Goal: Task Accomplishment & Management: Use online tool/utility

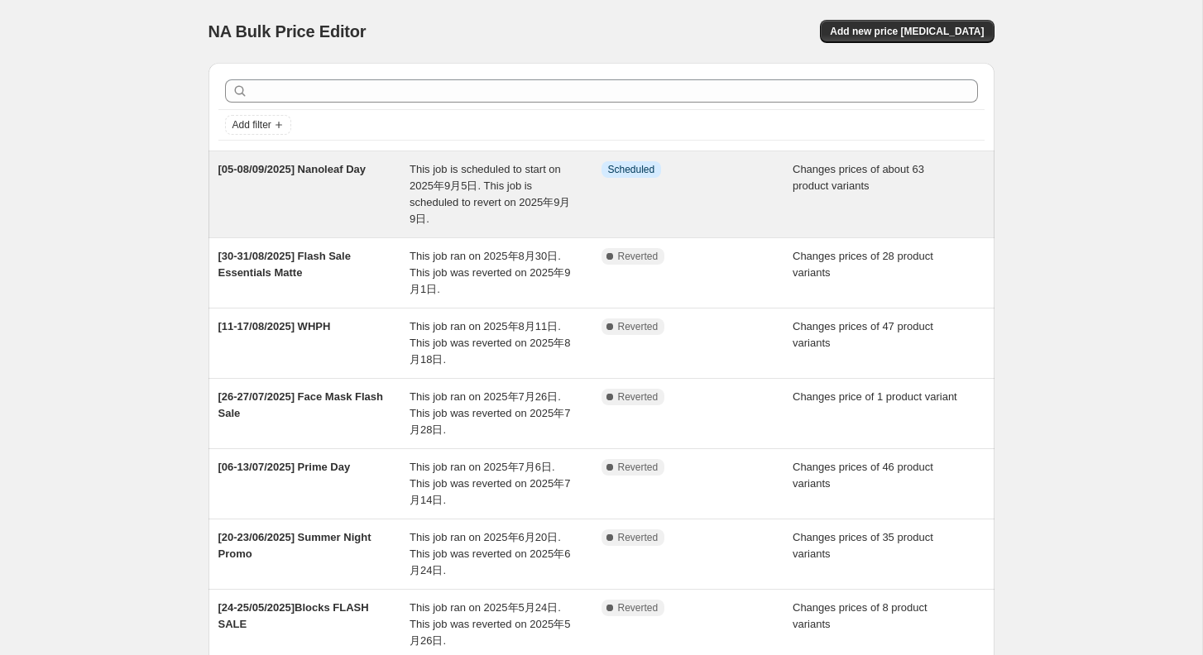
click at [368, 175] on div "[05-08/09/2025] Nanoleaf Day" at bounding box center [314, 194] width 192 height 66
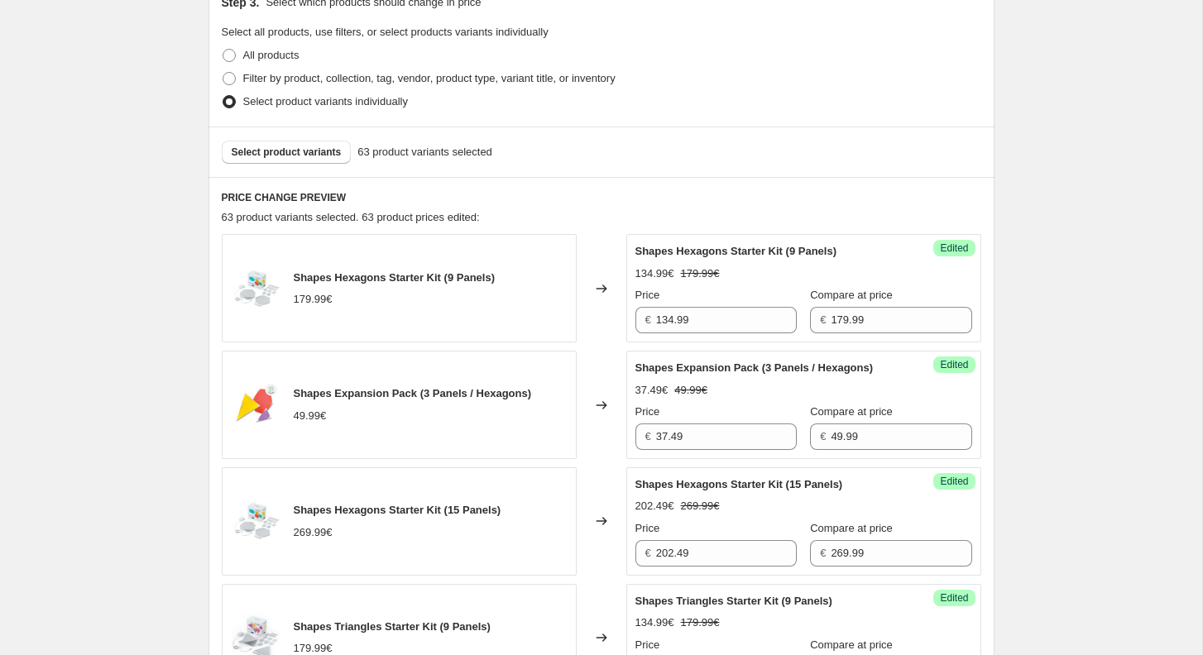
scroll to position [503, 0]
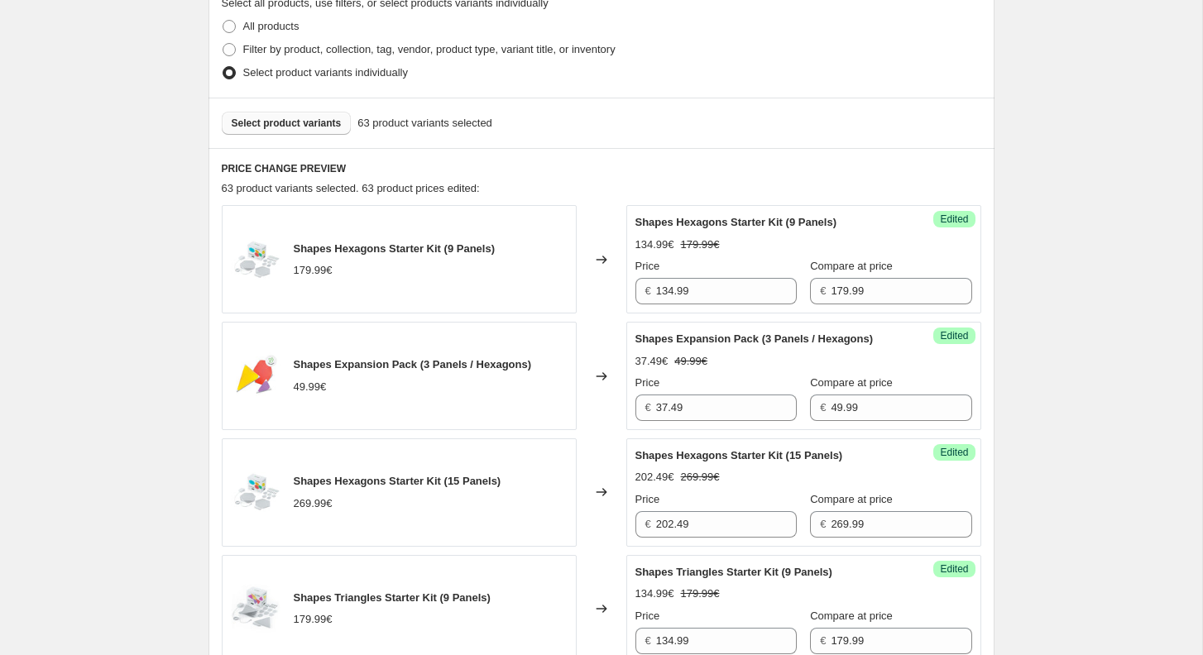
click at [314, 126] on span "Select product variants" at bounding box center [287, 123] width 110 height 13
click at [305, 121] on span "Select product variants" at bounding box center [287, 123] width 110 height 13
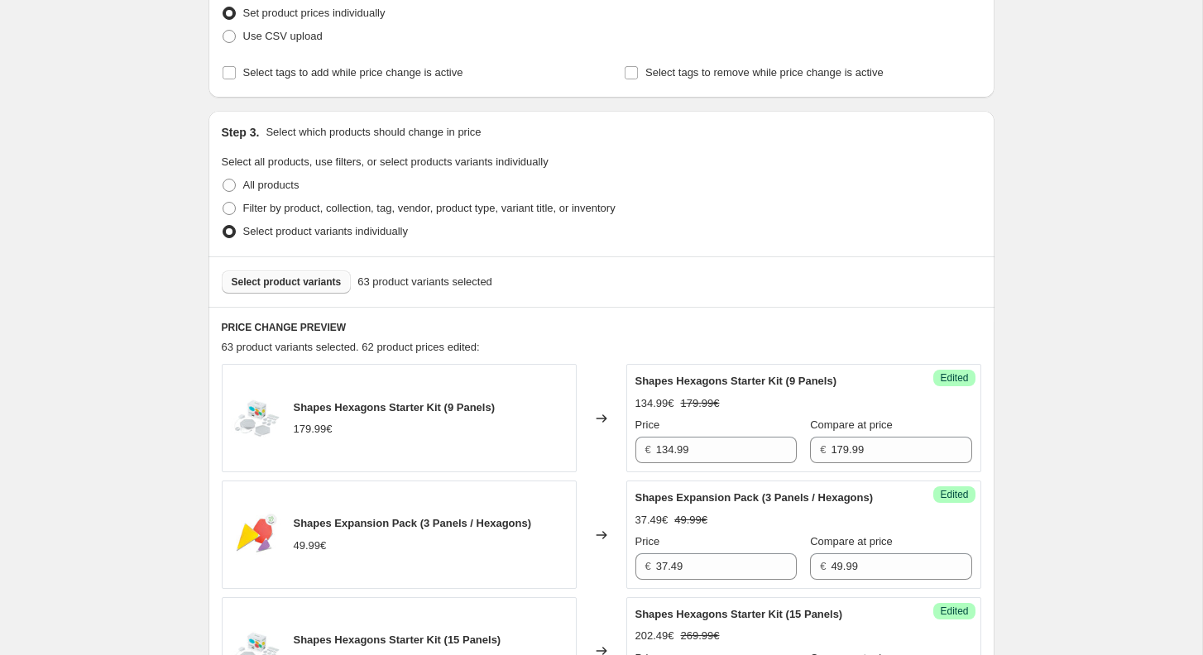
scroll to position [247, 0]
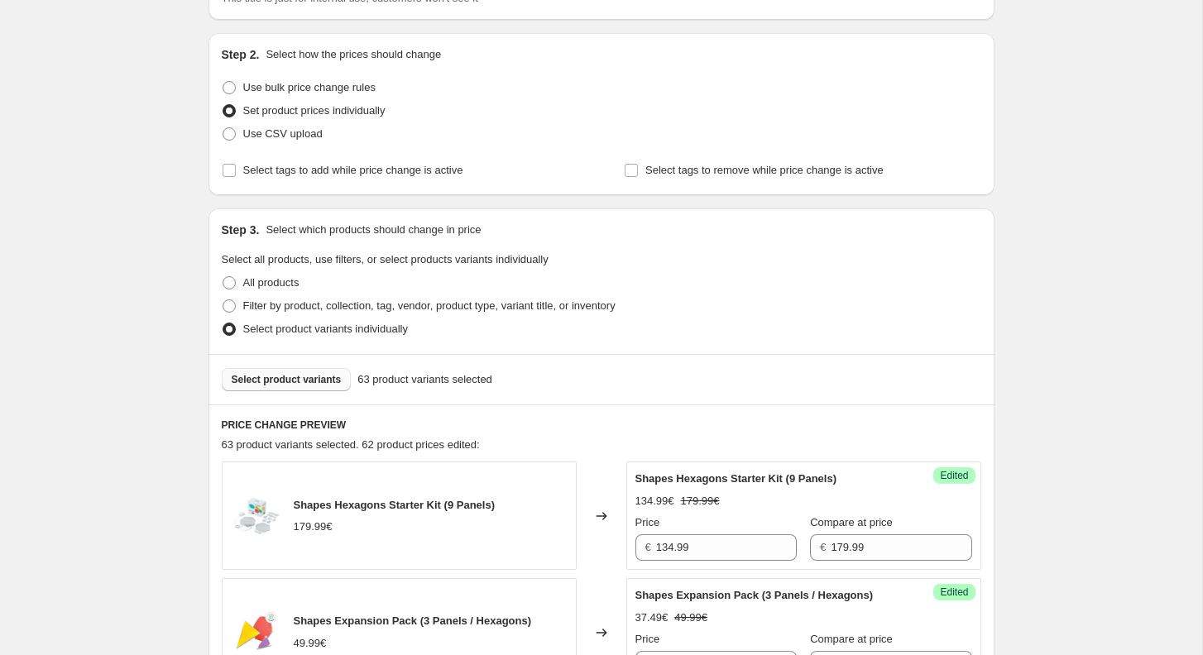
click at [275, 373] on span "Select product variants" at bounding box center [287, 379] width 110 height 13
click at [289, 378] on span "Select product variants" at bounding box center [287, 379] width 110 height 13
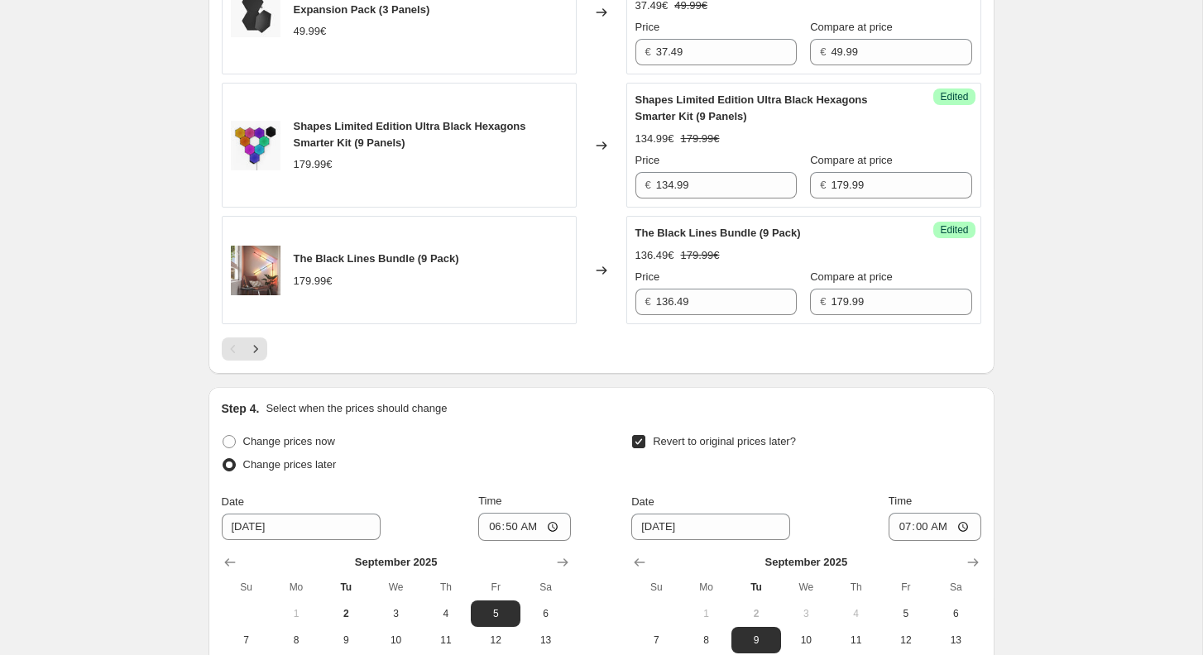
scroll to position [2876, 0]
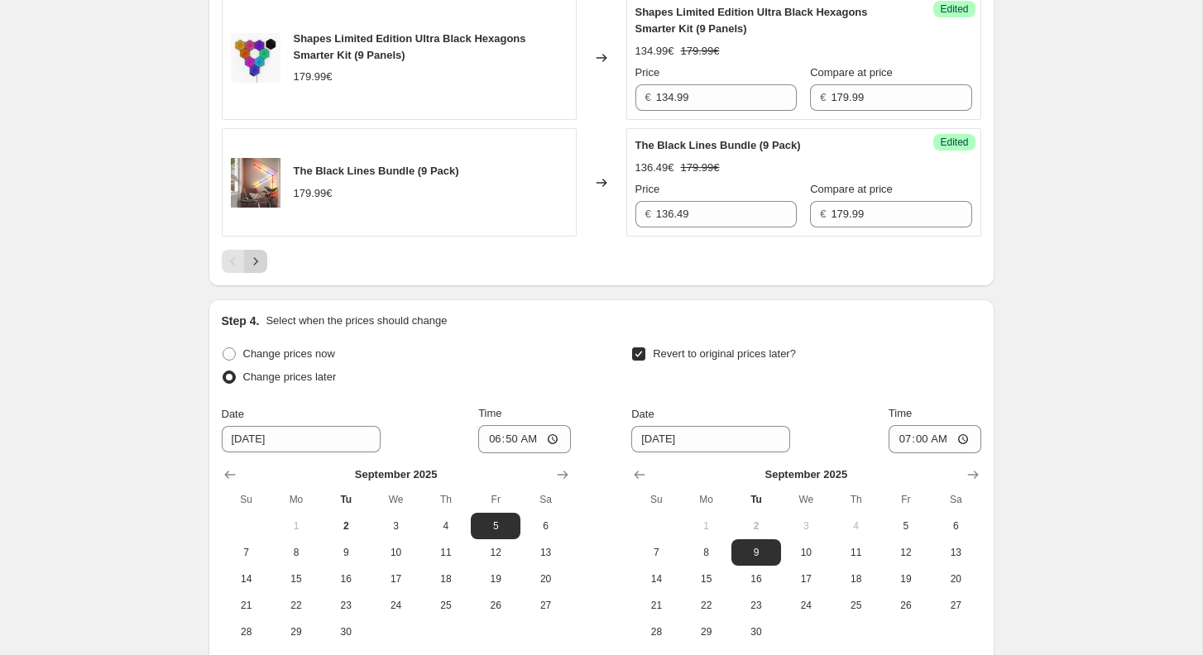
click at [255, 270] on icon "Next" at bounding box center [255, 261] width 17 height 17
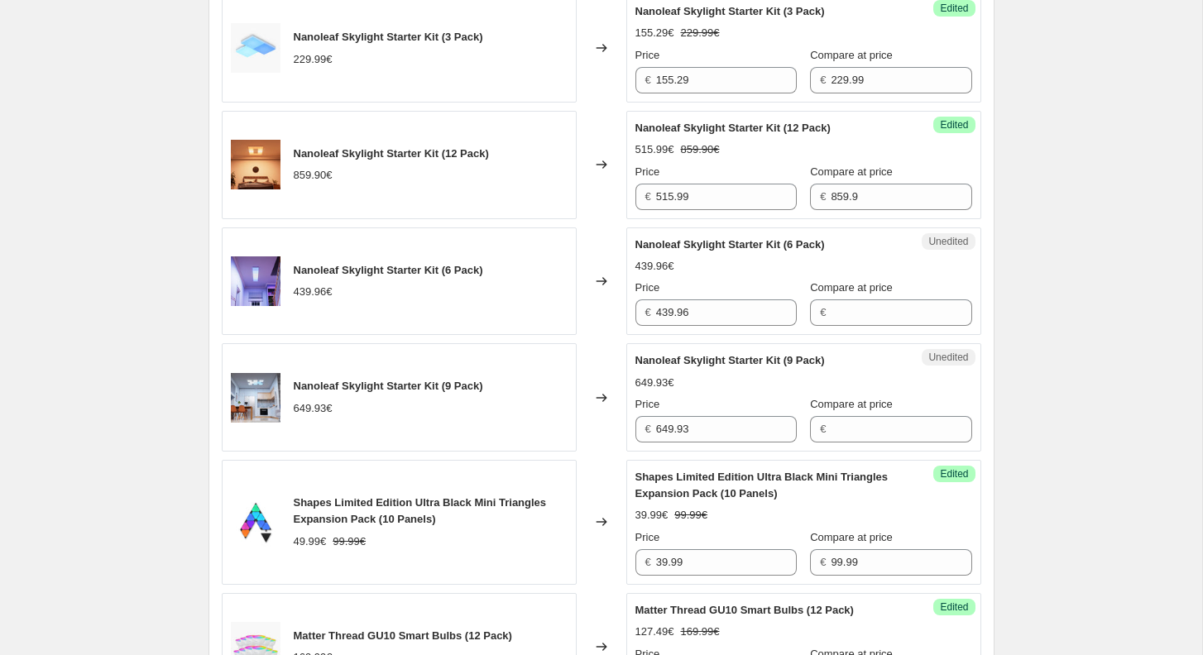
scroll to position [961, 0]
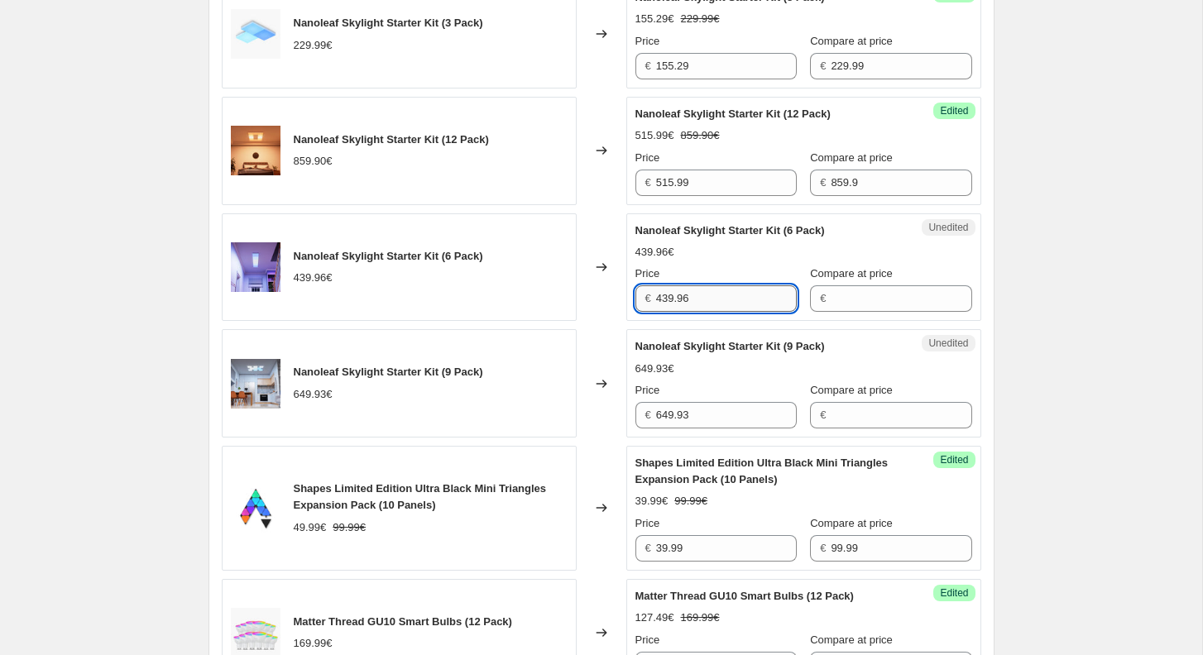
click at [726, 295] on input "439.96" at bounding box center [726, 298] width 141 height 26
type input "439.96"
click at [836, 304] on input "Compare at price" at bounding box center [901, 298] width 141 height 26
paste input "439.96"
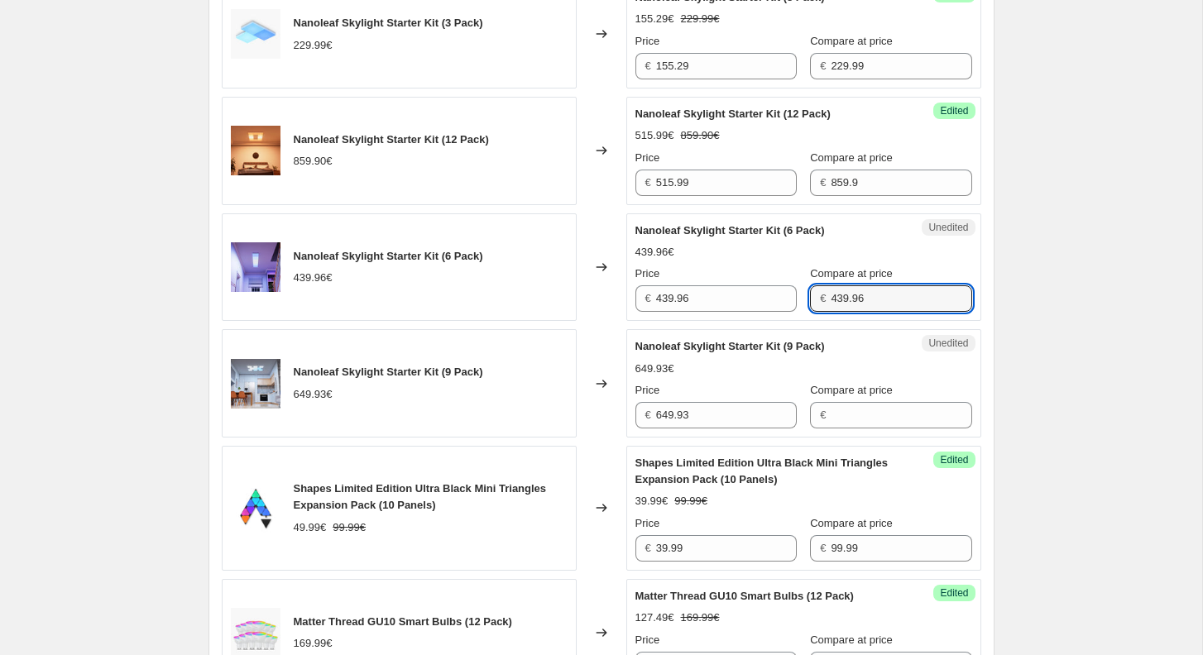
type input "439.96"
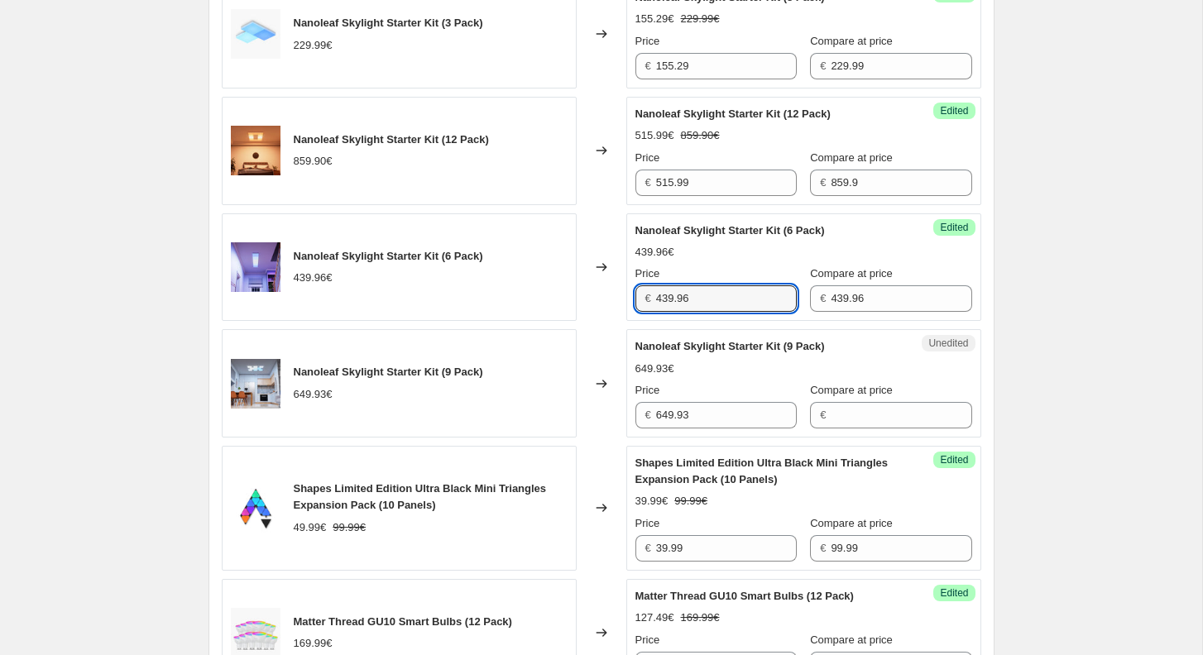
drag, startPoint x: 727, startPoint y: 302, endPoint x: 599, endPoint y: 302, distance: 128.2
click at [599, 302] on div "Nanoleaf Skylight Starter Kit (6 Pack) 439.96€ Changed to Success Edited Nanole…" at bounding box center [601, 267] width 759 height 108
paste input "€285.97"
click at [663, 289] on input "€285.97" at bounding box center [726, 298] width 141 height 26
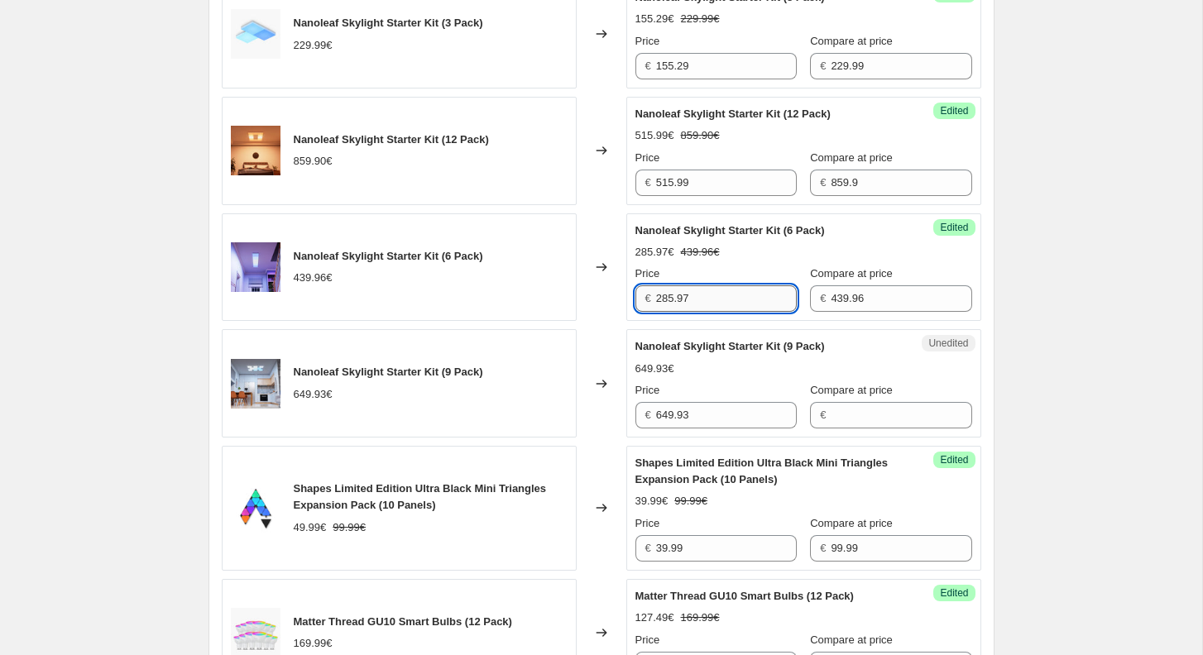
click at [745, 292] on input "285.97" at bounding box center [726, 298] width 141 height 26
type input "285.99"
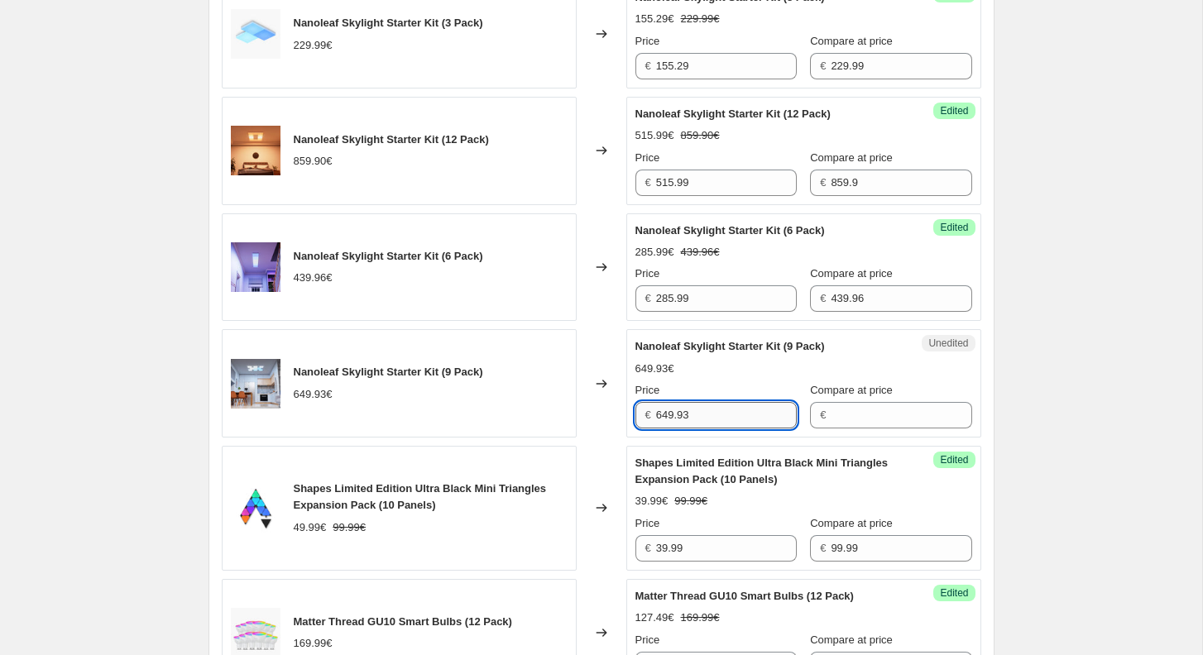
click at [735, 421] on input "649.93" at bounding box center [726, 415] width 141 height 26
type input "649.93"
click at [869, 419] on input "Compare at price" at bounding box center [901, 415] width 141 height 26
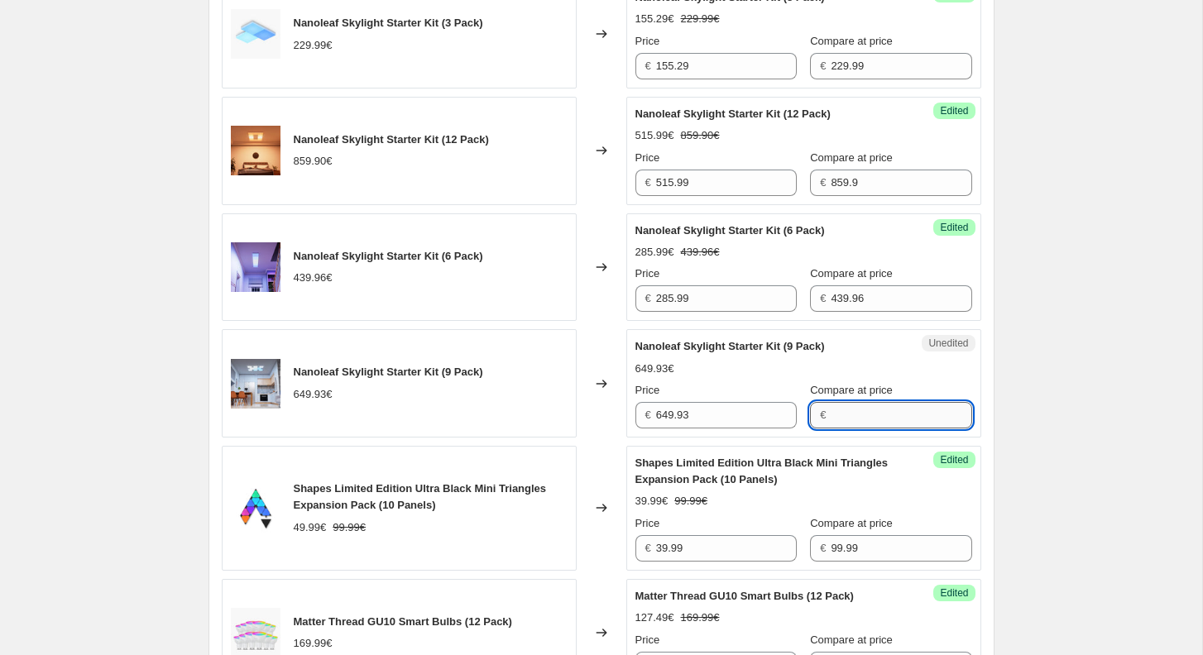
paste input "649.93"
type input "649.93"
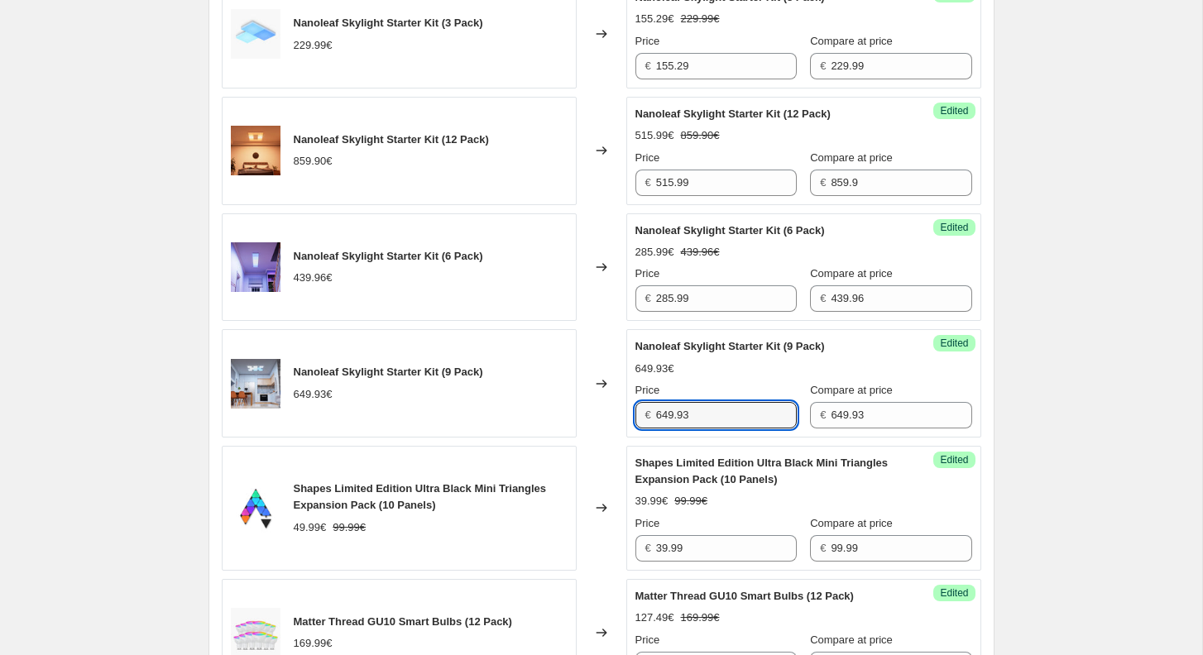
drag, startPoint x: 721, startPoint y: 410, endPoint x: 558, endPoint y: 410, distance: 163.0
click at [558, 410] on div "Nanoleaf Skylight Starter Kit (9 Pack) 649.93€ Changed to Success Edited Nanole…" at bounding box center [601, 383] width 759 height 108
paste input "€406.21"
click at [660, 410] on input "€406.21" at bounding box center [726, 415] width 141 height 26
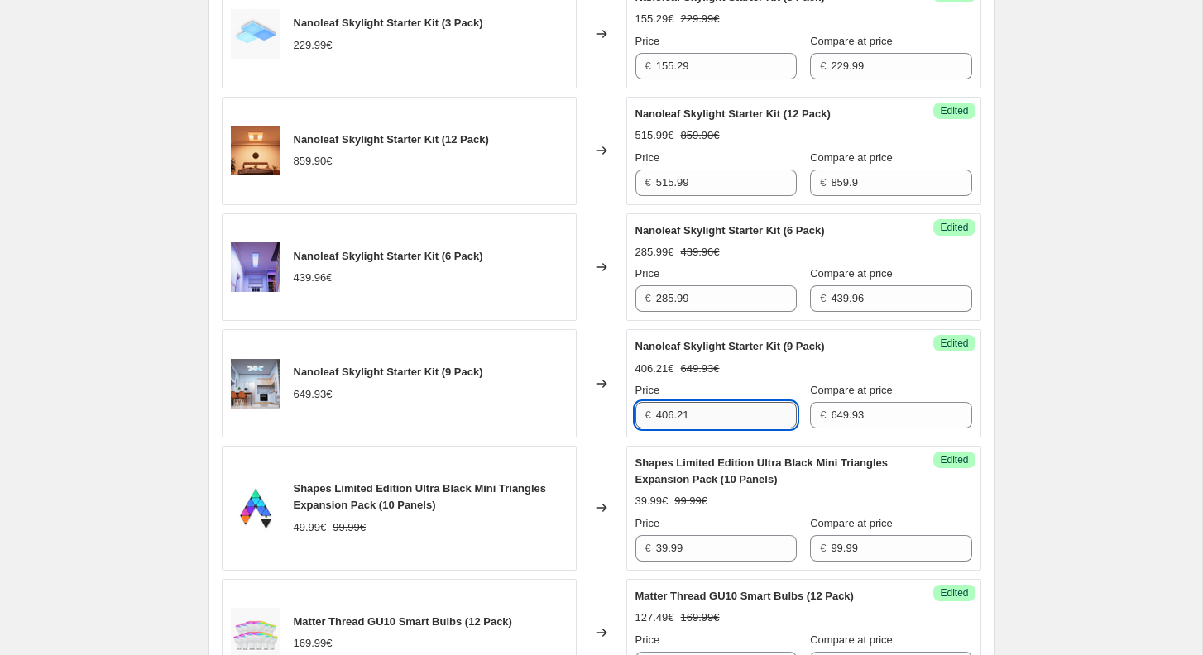
click at [715, 411] on input "406.21" at bounding box center [726, 415] width 141 height 26
type input "406.29"
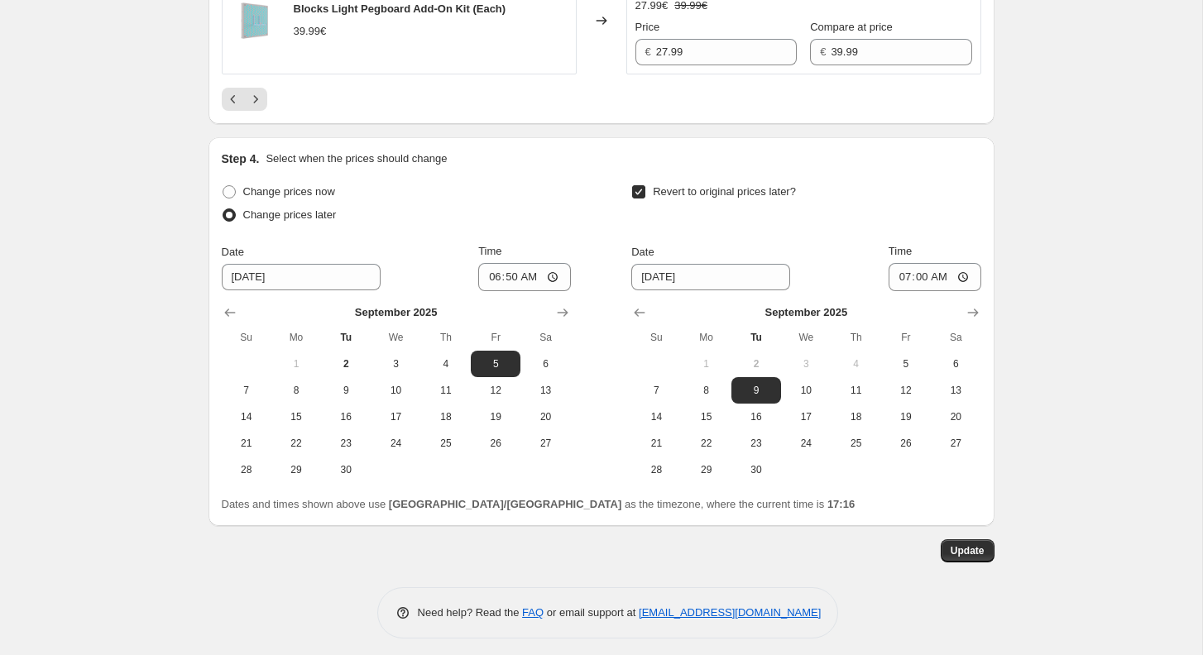
scroll to position [3097, 0]
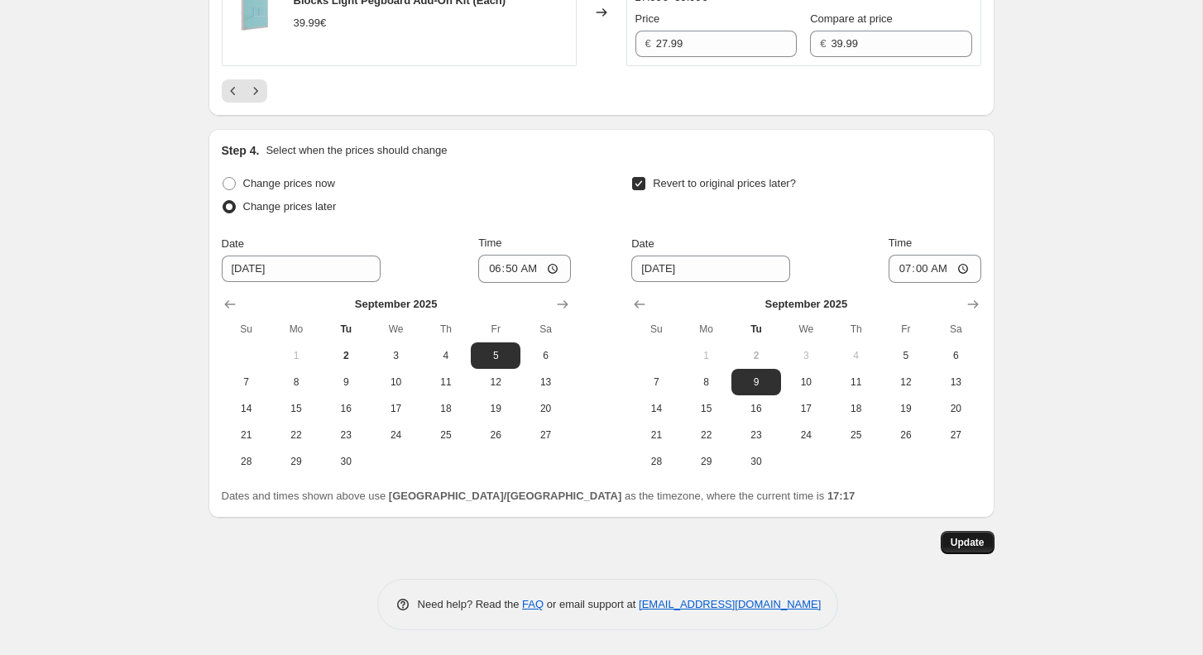
click at [971, 538] on span "Update" at bounding box center [968, 542] width 34 height 13
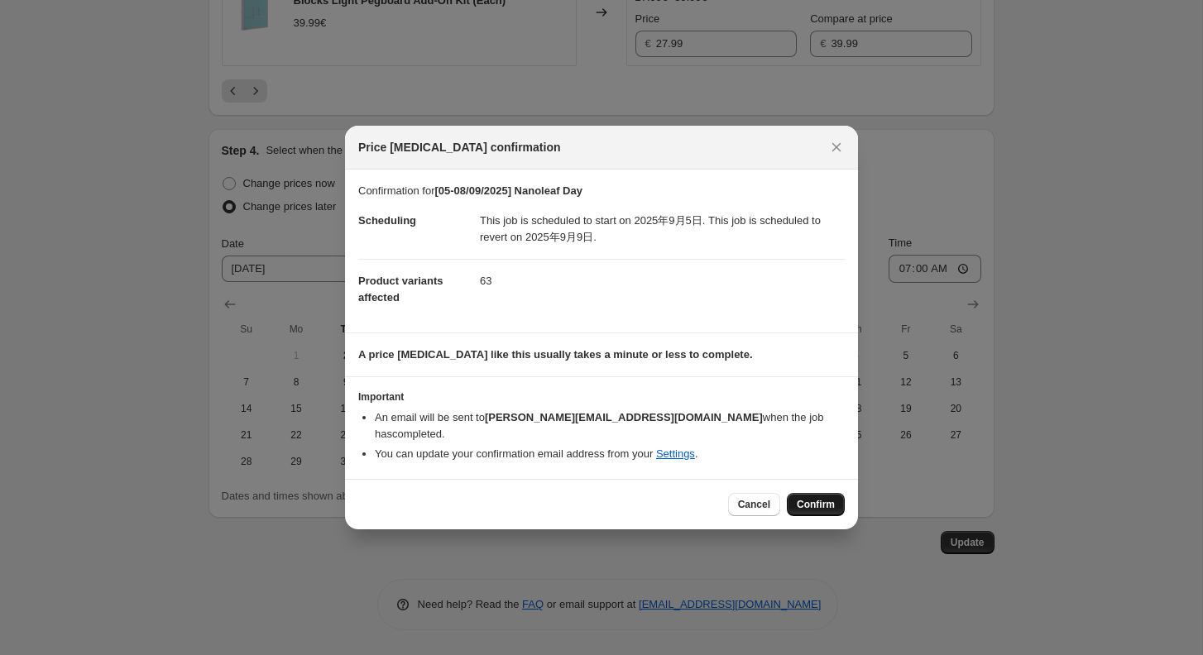
click at [805, 498] on span "Confirm" at bounding box center [816, 504] width 38 height 13
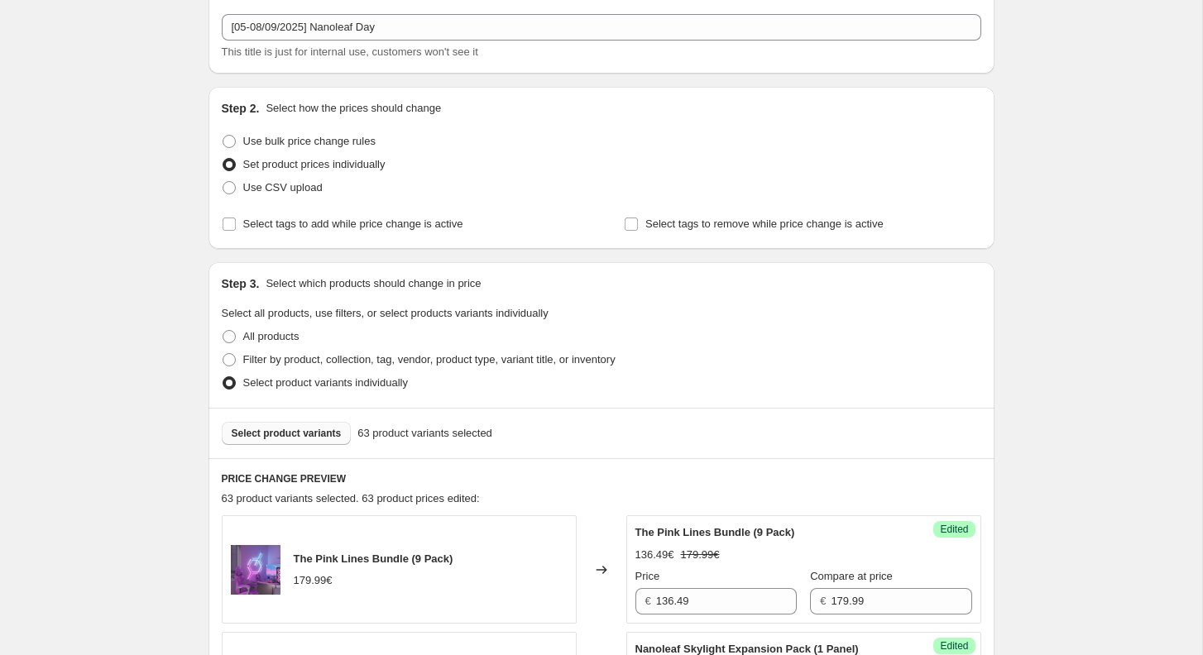
scroll to position [0, 0]
